Goal: Task Accomplishment & Management: Manage account settings

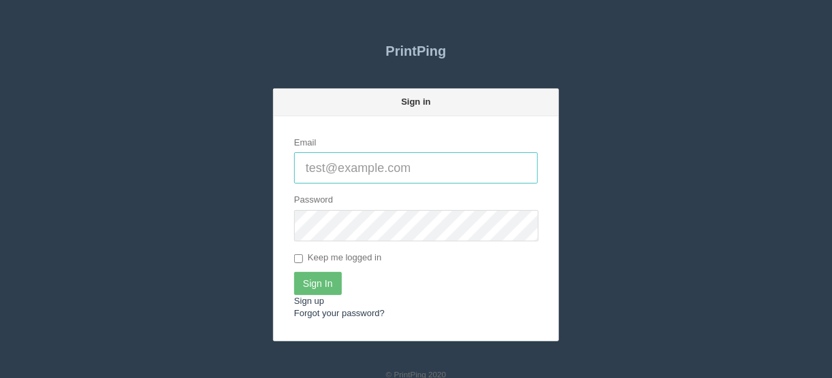
click at [314, 164] on input "Email" at bounding box center [416, 167] width 244 height 31
type input "[EMAIL_ADDRESS][DOMAIN_NAME]"
click at [321, 281] on input "Sign In" at bounding box center [318, 283] width 48 height 23
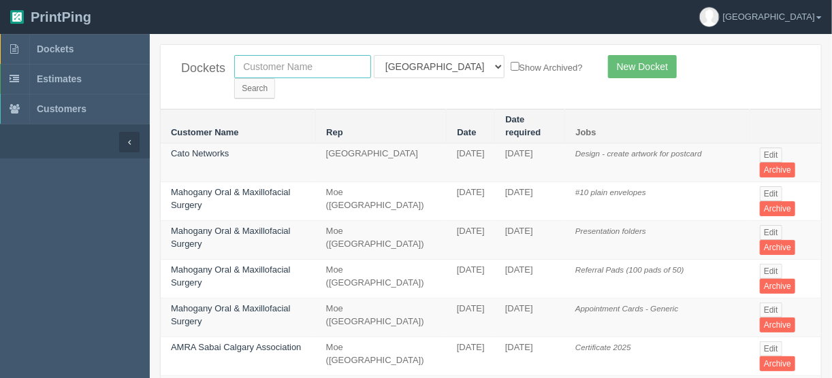
click at [288, 65] on input "text" at bounding box center [302, 66] width 137 height 23
type input "axiom"
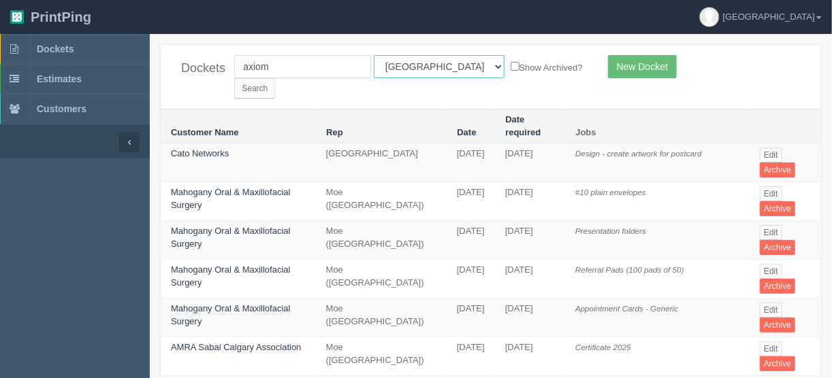
click at [435, 60] on select "All Users [PERSON_NAME] Test 1 [PERSON_NAME] [PERSON_NAME] [PERSON_NAME] France…" at bounding box center [439, 66] width 131 height 23
select select
click at [374, 55] on select "All Users [PERSON_NAME] Test 1 [PERSON_NAME] [PERSON_NAME] [PERSON_NAME] France…" at bounding box center [439, 66] width 131 height 23
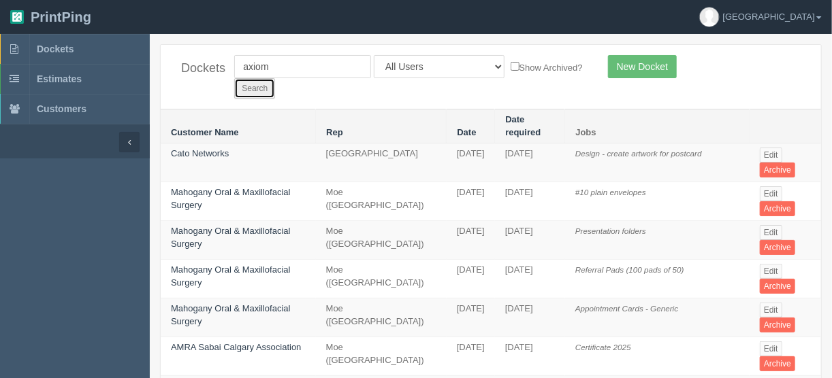
click at [275, 78] on input "Search" at bounding box center [254, 88] width 41 height 20
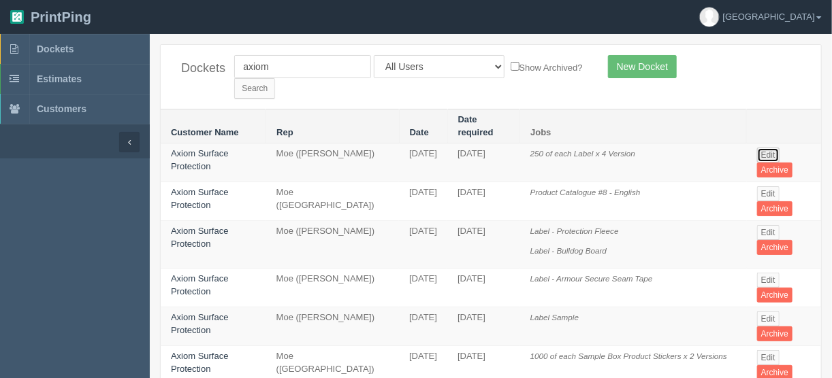
click at [766, 148] on link "Edit" at bounding box center [768, 155] width 22 height 15
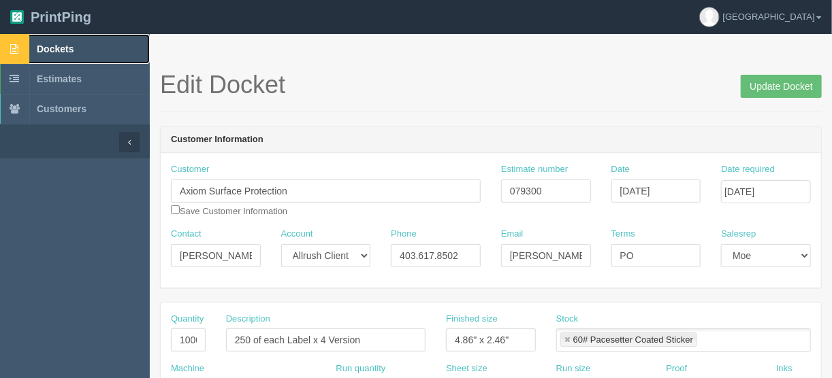
click at [54, 47] on span "Dockets" at bounding box center [55, 49] width 37 height 11
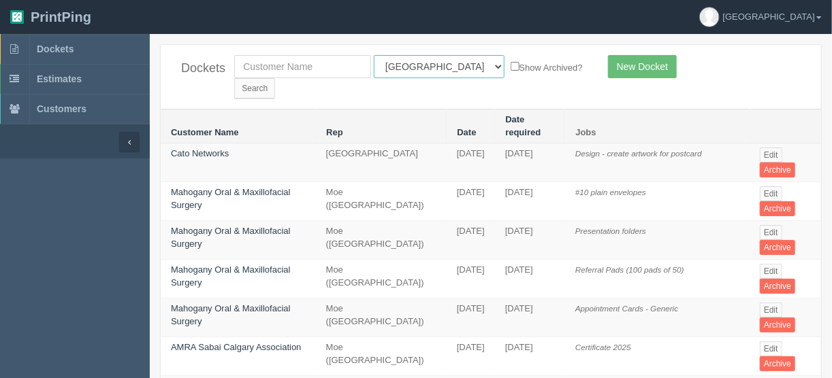
click at [438, 66] on select "All Users [PERSON_NAME] Test 1 [PERSON_NAME] [PERSON_NAME] [PERSON_NAME] France…" at bounding box center [439, 66] width 131 height 23
select select "11"
click at [374, 55] on select "All Users [PERSON_NAME] Test 1 [PERSON_NAME] [PERSON_NAME] [PERSON_NAME] France…" at bounding box center [439, 66] width 131 height 23
click at [275, 78] on input "Search" at bounding box center [254, 88] width 41 height 20
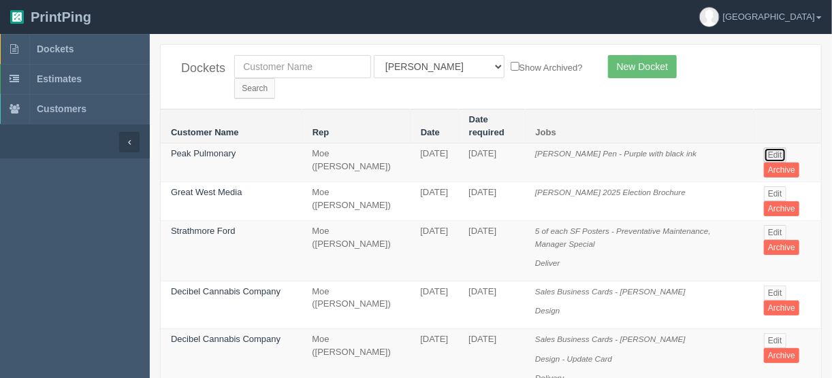
click at [777, 148] on link "Edit" at bounding box center [775, 155] width 22 height 15
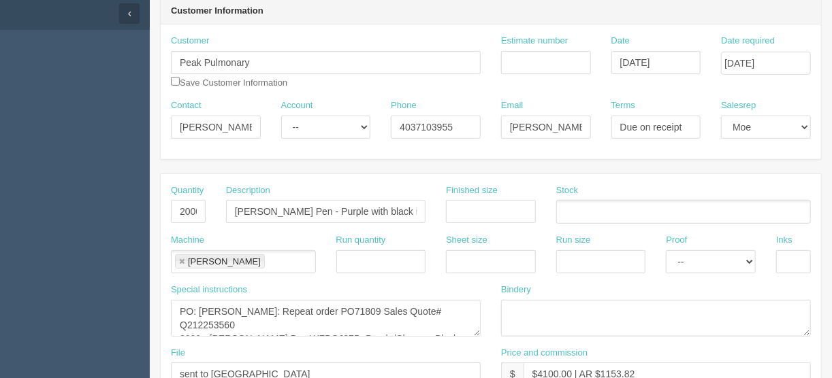
scroll to position [272, 0]
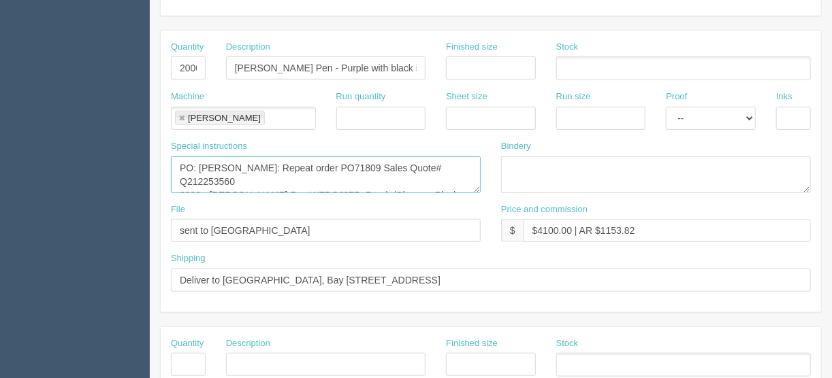
click at [389, 171] on textarea "PO: Myron: Repeat order PO71809 Sales Quote# Q212253560 2000 - Celena Pen WFBGJ…" at bounding box center [326, 175] width 310 height 37
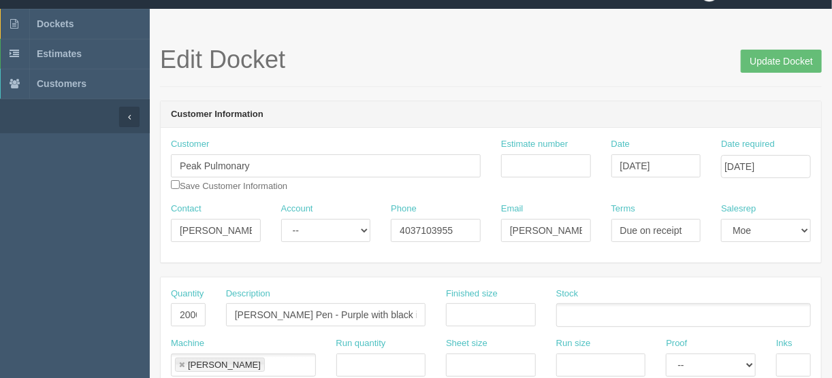
scroll to position [0, 0]
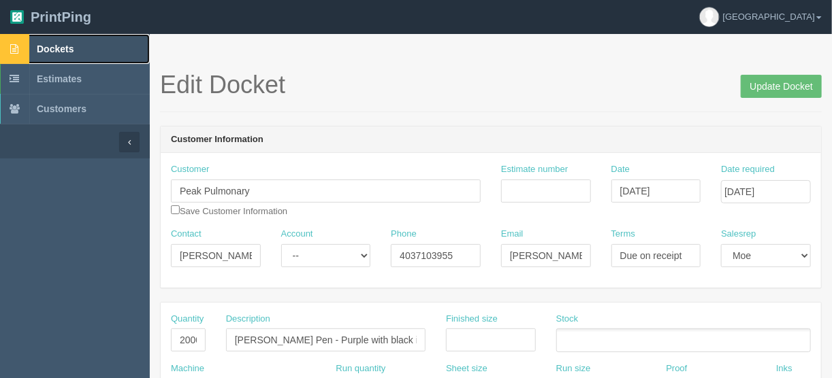
click at [49, 48] on span "Dockets" at bounding box center [55, 49] width 37 height 11
